Goal: Task Accomplishment & Management: Use online tool/utility

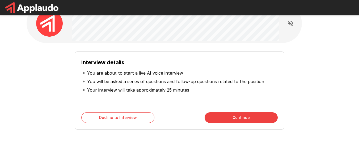
scroll to position [31, 0]
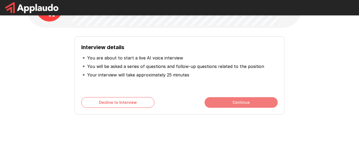
click at [246, 105] on button "Continue" at bounding box center [240, 102] width 73 height 11
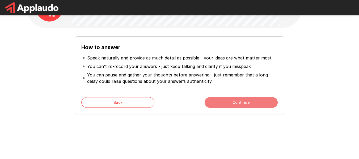
click at [241, 103] on button "Continue" at bounding box center [240, 102] width 73 height 11
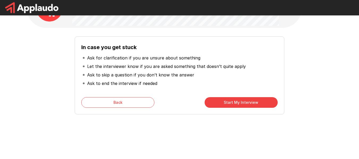
click at [247, 105] on button "Start My Interview" at bounding box center [240, 102] width 73 height 11
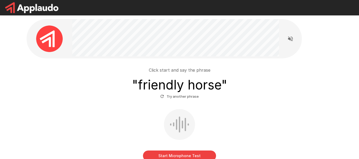
scroll to position [27, 0]
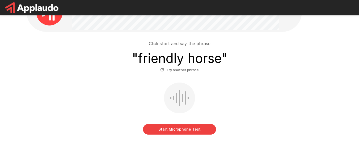
click at [179, 70] on button "Try another phrase" at bounding box center [179, 70] width 41 height 8
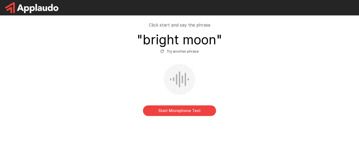
scroll to position [47, 0]
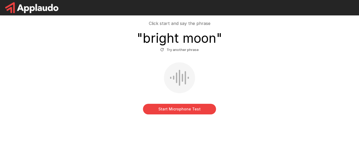
click at [181, 45] on h3 "" bright moon "" at bounding box center [179, 38] width 85 height 15
click at [181, 51] on button "Try another phrase" at bounding box center [179, 50] width 41 height 8
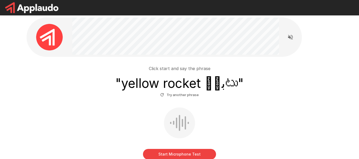
scroll to position [27, 0]
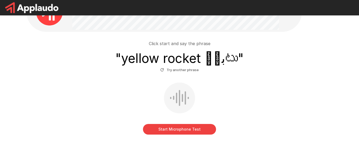
click at [177, 130] on button "Start Microphone Test" at bounding box center [179, 129] width 73 height 11
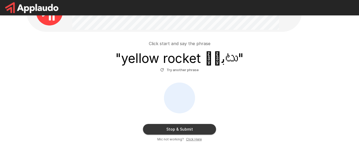
click at [196, 131] on button "Stop & Submit" at bounding box center [179, 129] width 73 height 11
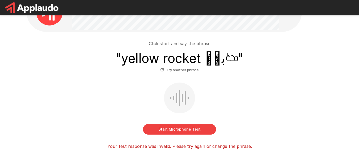
drag, startPoint x: 176, startPoint y: 101, endPoint x: 208, endPoint y: 109, distance: 33.0
click at [208, 109] on div "Start Microphone Test" at bounding box center [180, 109] width 302 height 52
click at [178, 71] on button "Try another phrase" at bounding box center [179, 70] width 41 height 8
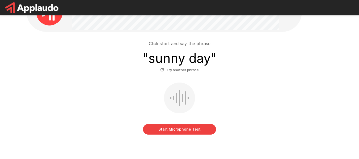
click at [179, 100] on div at bounding box center [179, 98] width 1 height 16
click at [190, 128] on button "Start Microphone Test" at bounding box center [179, 129] width 73 height 11
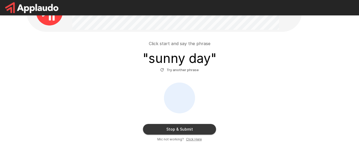
click at [194, 129] on button "Stop & Submit" at bounding box center [179, 129] width 73 height 11
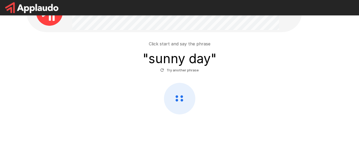
scroll to position [26, 0]
